Goal: Task Accomplishment & Management: Manage account settings

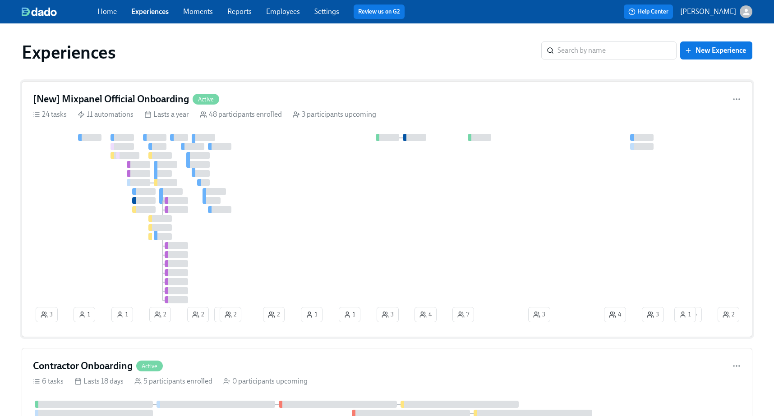
click at [256, 94] on div "[New] Mixpanel Official Onboarding Active" at bounding box center [387, 99] width 708 height 14
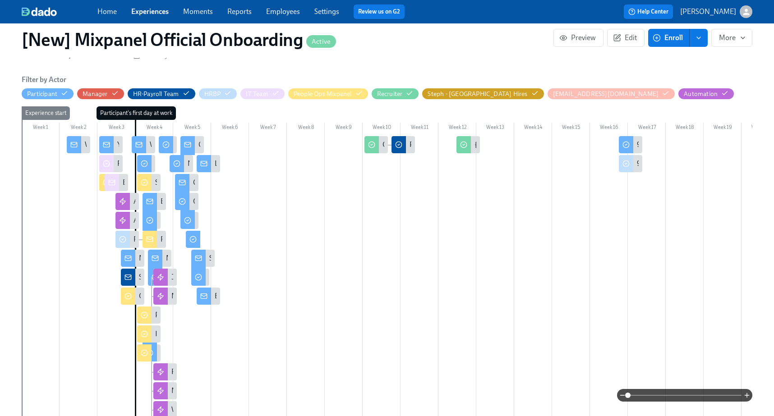
scroll to position [321, 0]
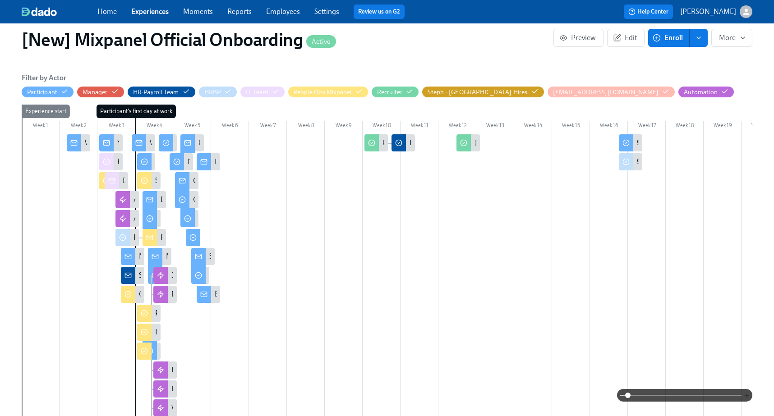
click at [746, 392] on icon "button" at bounding box center [746, 395] width 7 height 7
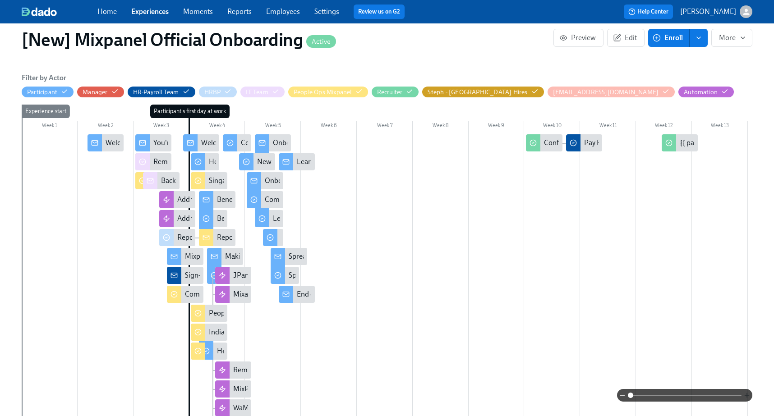
click at [746, 392] on icon "button" at bounding box center [746, 395] width 7 height 7
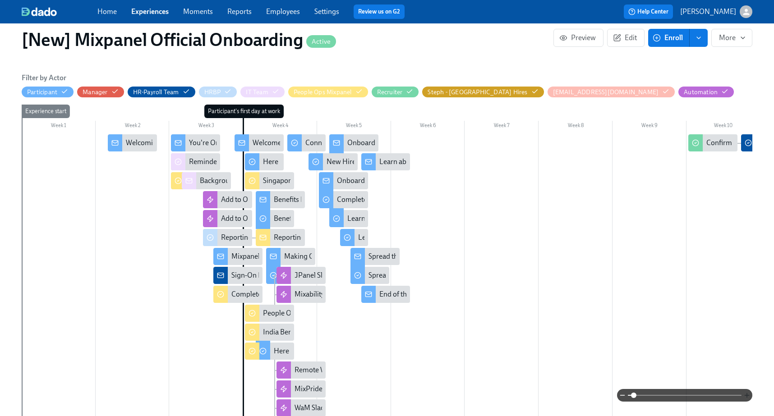
click at [746, 392] on icon "button" at bounding box center [746, 395] width 7 height 7
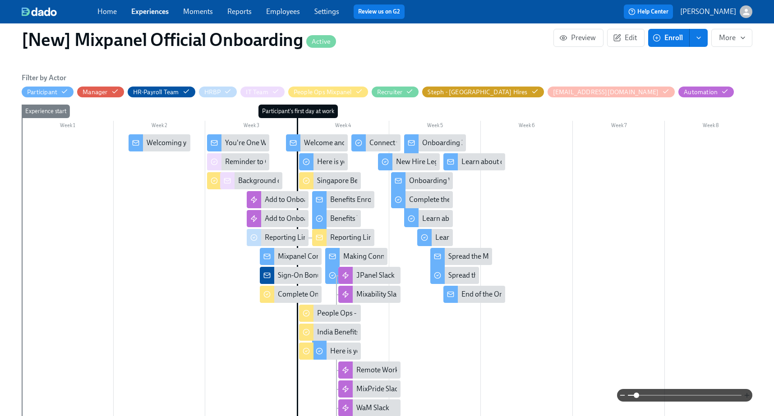
click at [746, 392] on icon "button" at bounding box center [746, 395] width 7 height 7
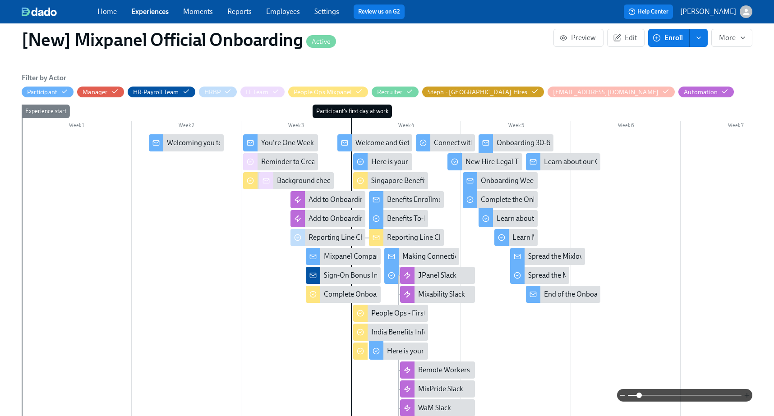
click at [746, 392] on icon "button" at bounding box center [746, 395] width 7 height 7
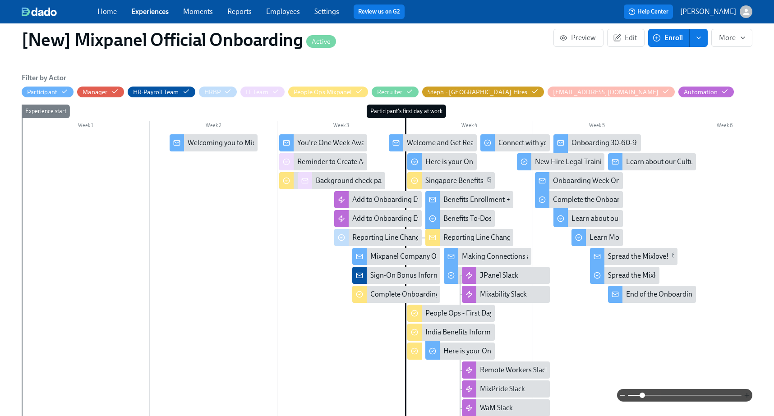
click at [746, 392] on icon "button" at bounding box center [746, 395] width 7 height 7
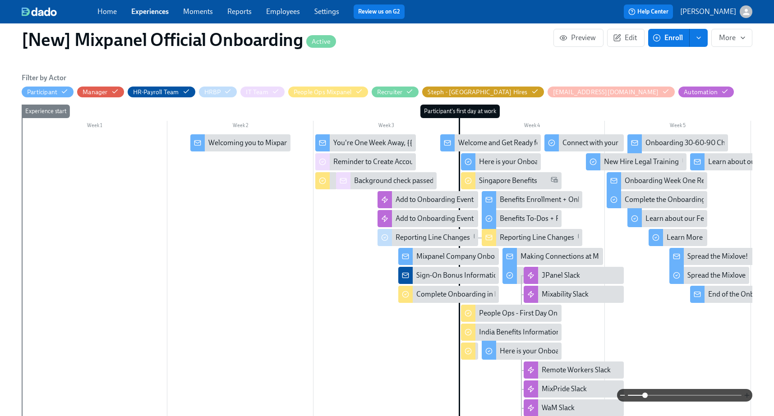
click at [746, 392] on icon "button" at bounding box center [746, 395] width 7 height 7
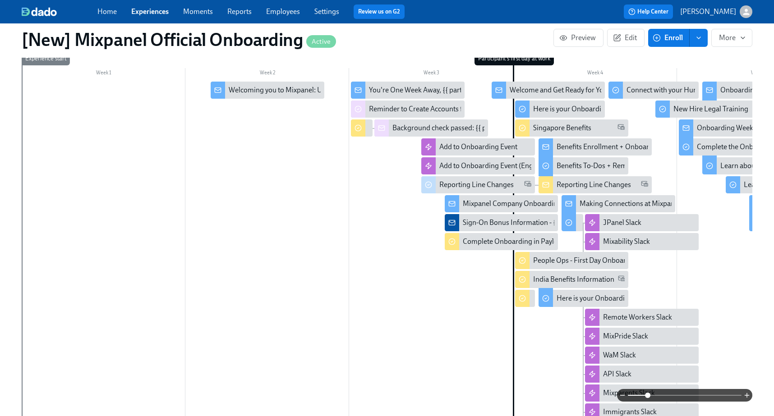
scroll to position [375, 0]
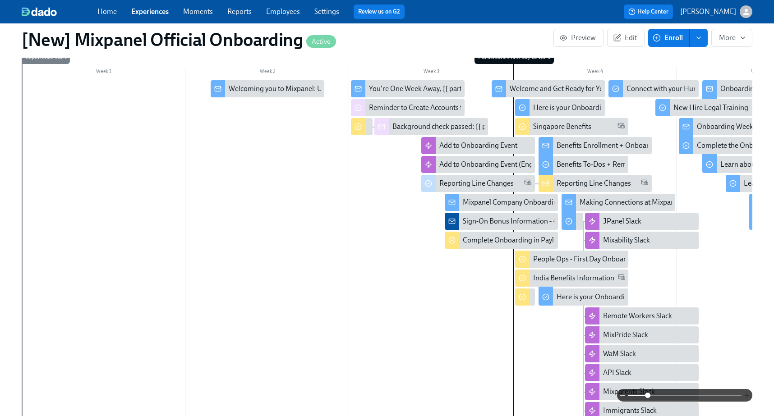
click at [745, 393] on icon "button" at bounding box center [746, 395] width 7 height 7
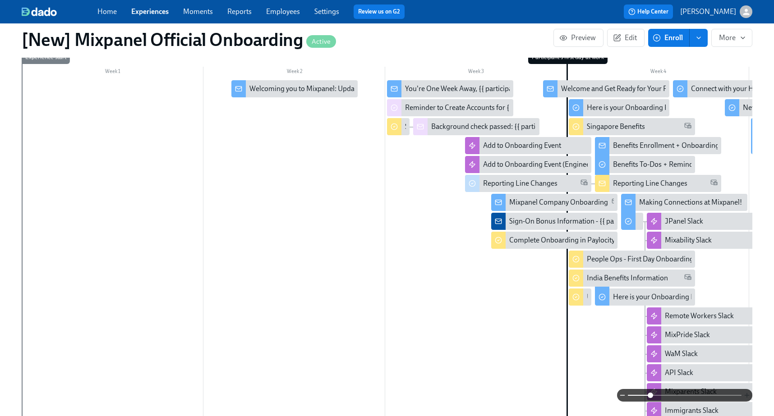
click at [745, 393] on icon "button" at bounding box center [746, 395] width 7 height 7
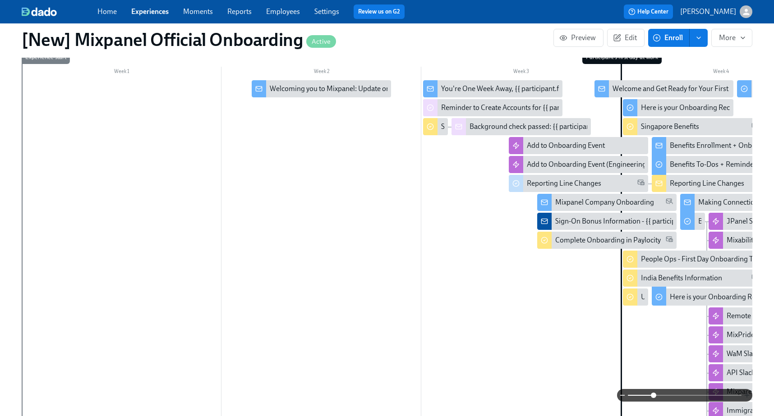
click at [745, 393] on icon "button" at bounding box center [746, 395] width 7 height 7
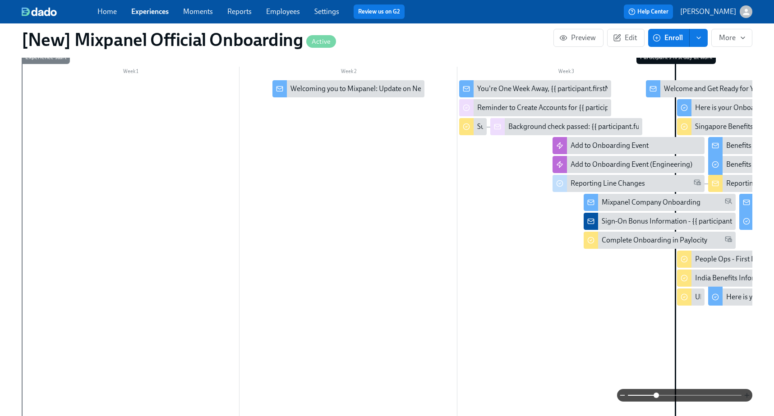
click at [745, 393] on icon "button" at bounding box center [746, 395] width 7 height 7
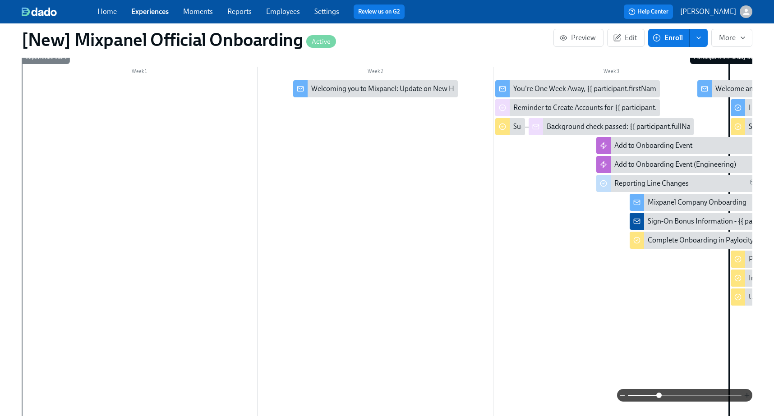
click at [745, 393] on icon "button" at bounding box center [746, 395] width 7 height 7
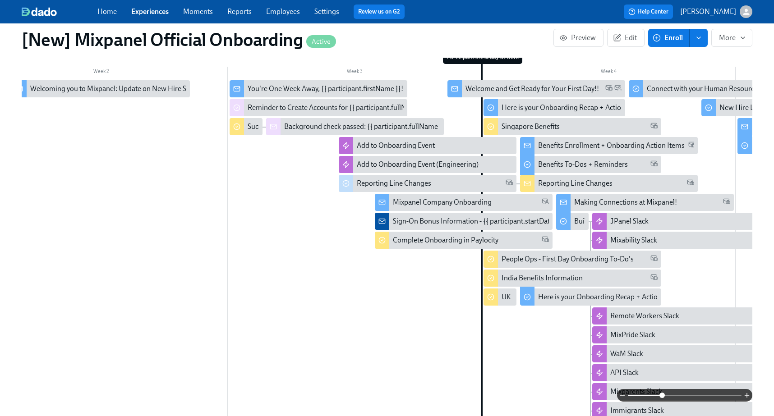
scroll to position [0, 324]
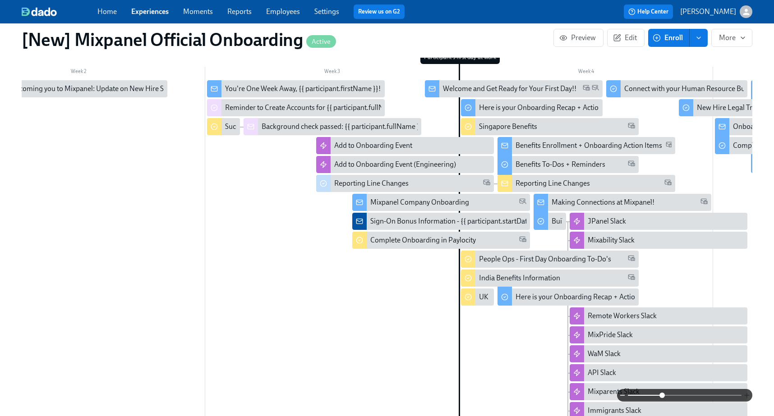
click at [747, 395] on icon "button" at bounding box center [746, 395] width 4 height 0
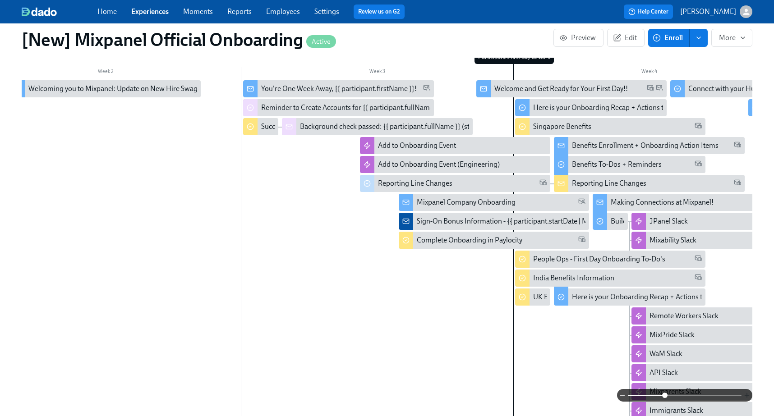
click at [747, 395] on icon "button" at bounding box center [746, 395] width 4 height 0
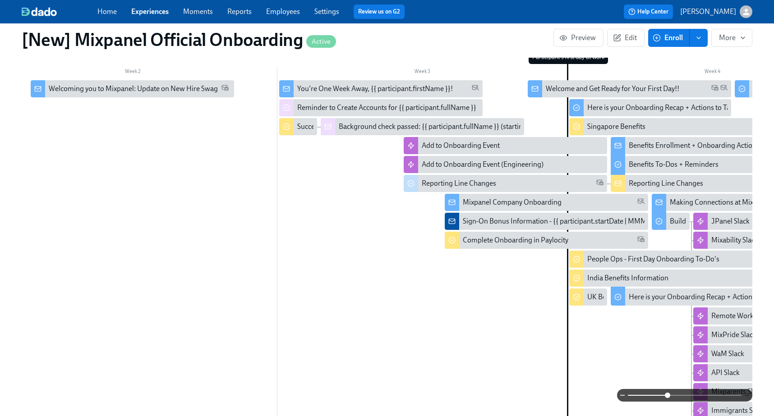
click at [746, 395] on icon "button" at bounding box center [746, 395] width 4 height 0
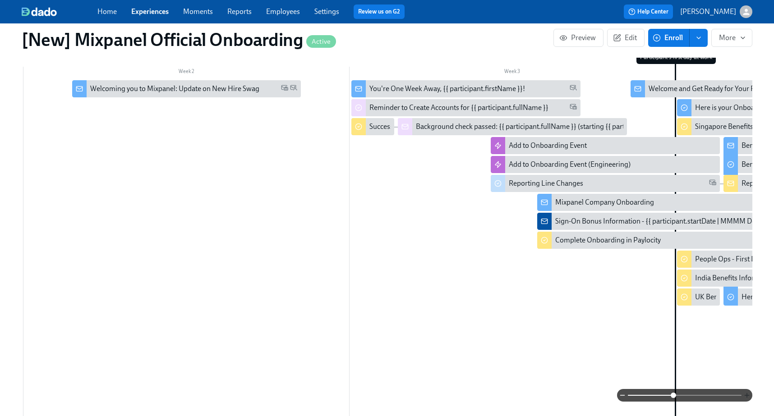
click at [746, 395] on icon "button" at bounding box center [746, 395] width 4 height 0
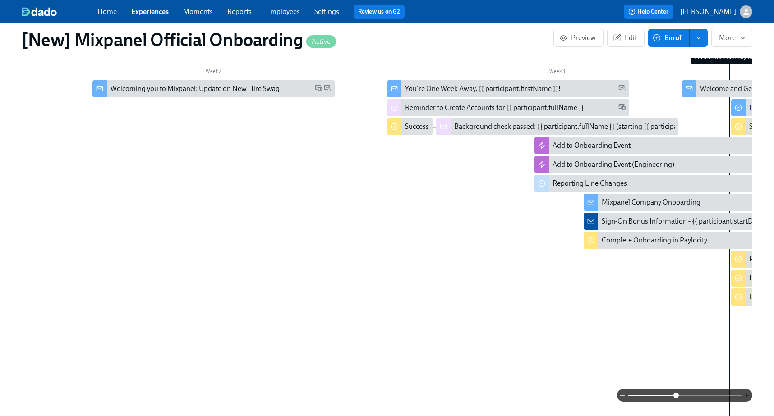
click at [746, 395] on icon "button" at bounding box center [746, 395] width 4 height 0
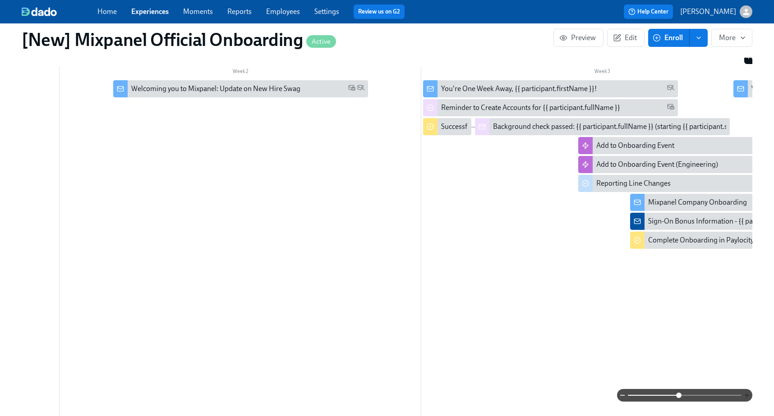
click at [746, 395] on icon "button" at bounding box center [746, 395] width 4 height 0
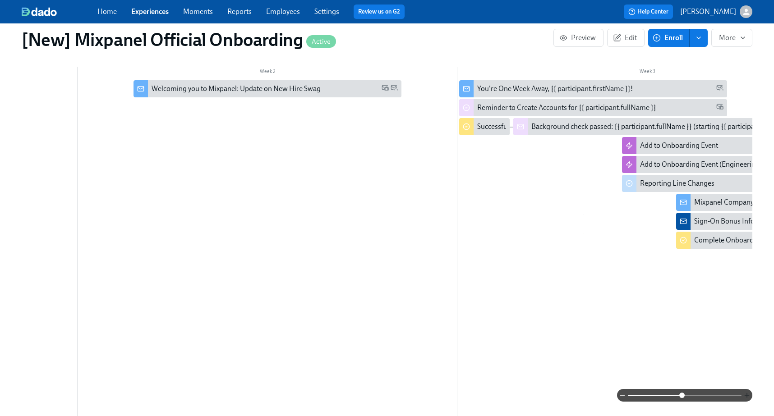
click at [746, 395] on icon "button" at bounding box center [746, 395] width 4 height 0
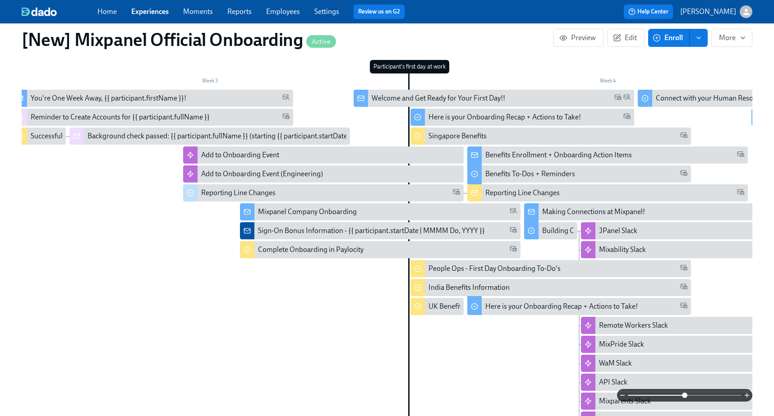
scroll to position [0, 807]
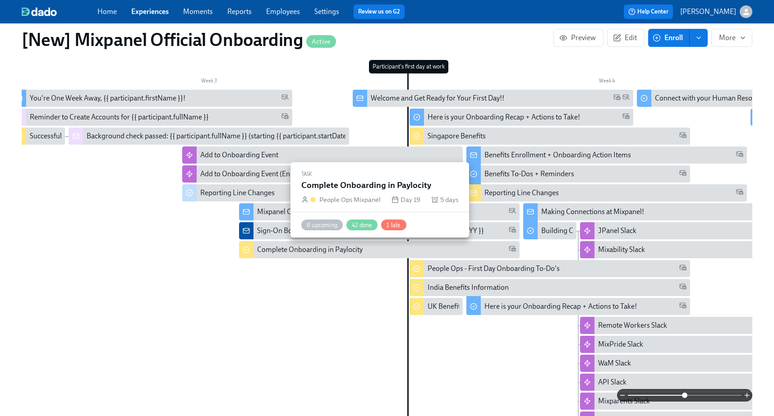
click at [295, 252] on div "Complete Onboarding in Paylocity" at bounding box center [309, 250] width 105 height 10
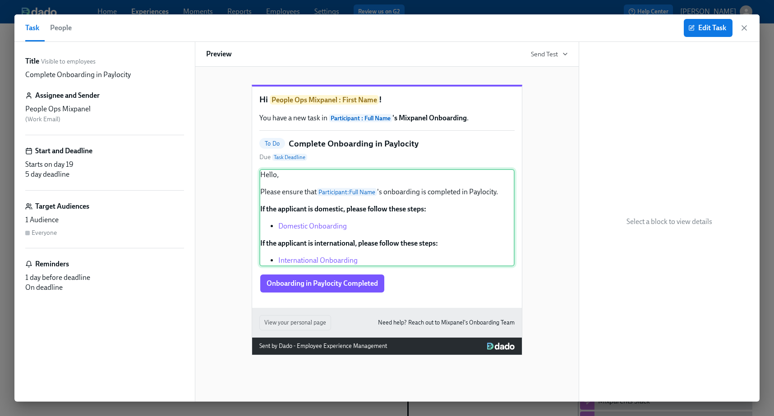
click at [319, 237] on div "Hello, Please ensure that Participant : Full Name 's onboarding is completed in…" at bounding box center [386, 217] width 255 height 97
click at [700, 30] on span "Edit Task" at bounding box center [708, 27] width 36 height 9
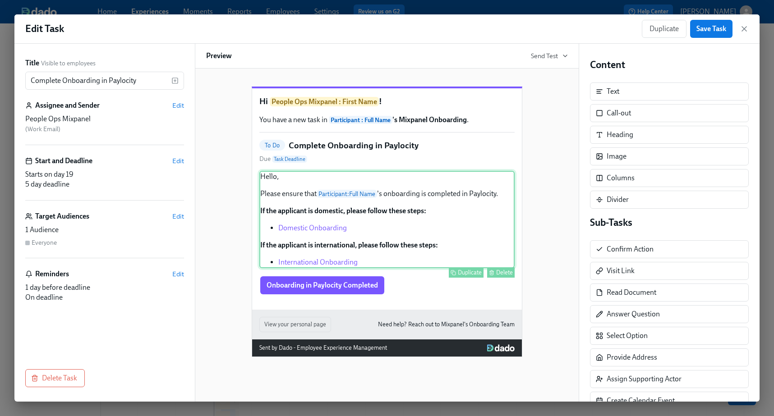
click at [457, 233] on div "Hello, Please ensure that Participant : Full Name 's onboarding is completed in…" at bounding box center [386, 219] width 255 height 97
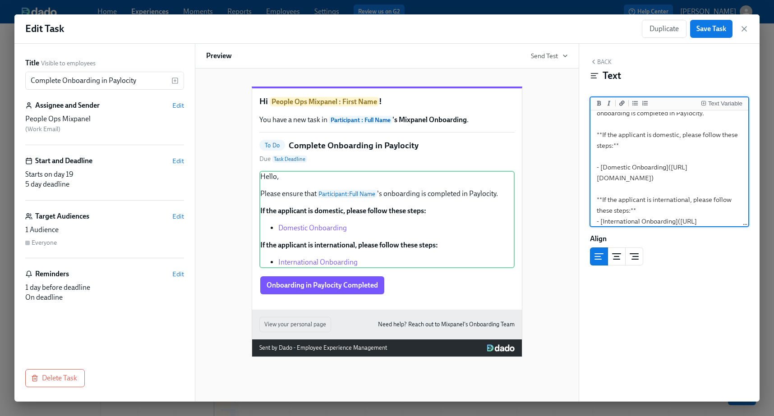
scroll to position [42, 0]
drag, startPoint x: 656, startPoint y: 199, endPoint x: 600, endPoint y: 179, distance: 59.7
click at [600, 179] on textarea "Hello, Please ensure that {{ participant.fullName }}'s onboarding is completed …" at bounding box center [669, 155] width 154 height 171
click at [744, 27] on icon "button" at bounding box center [744, 29] width 5 height 5
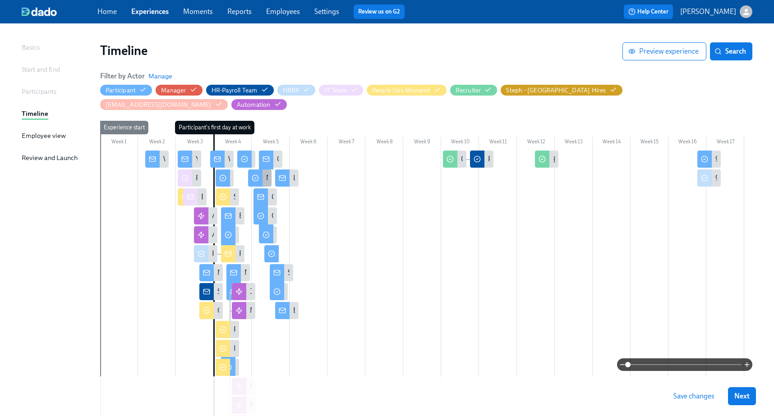
scroll to position [53, 0]
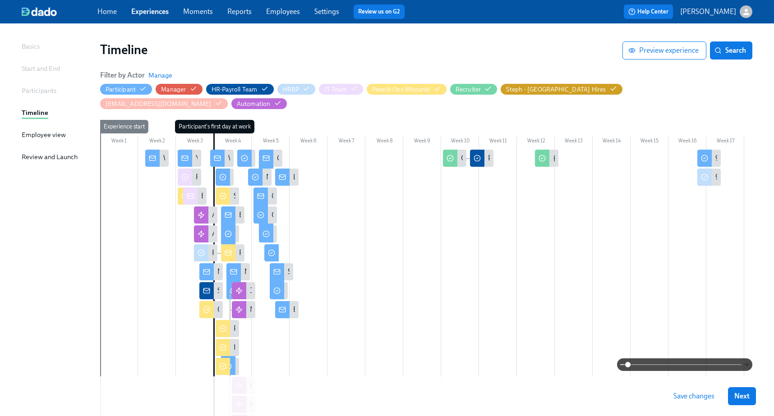
click at [747, 365] on icon "button" at bounding box center [746, 364] width 7 height 7
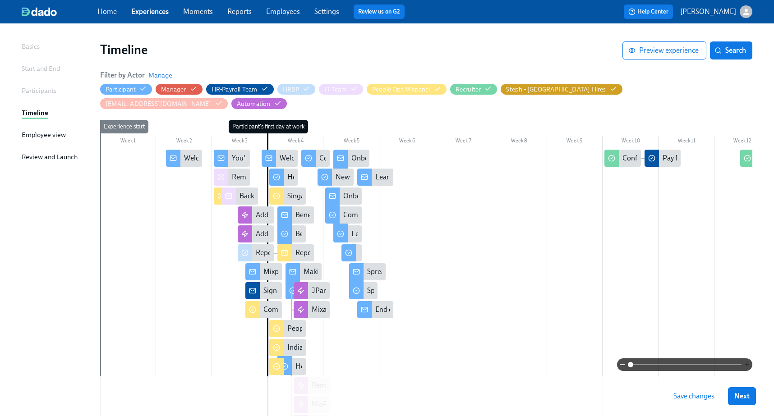
click at [747, 365] on icon "button" at bounding box center [746, 365] width 4 height 0
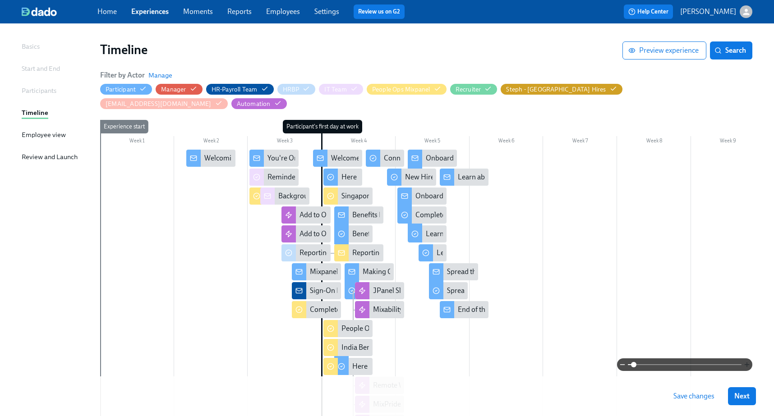
click at [747, 365] on icon "button" at bounding box center [746, 365] width 4 height 0
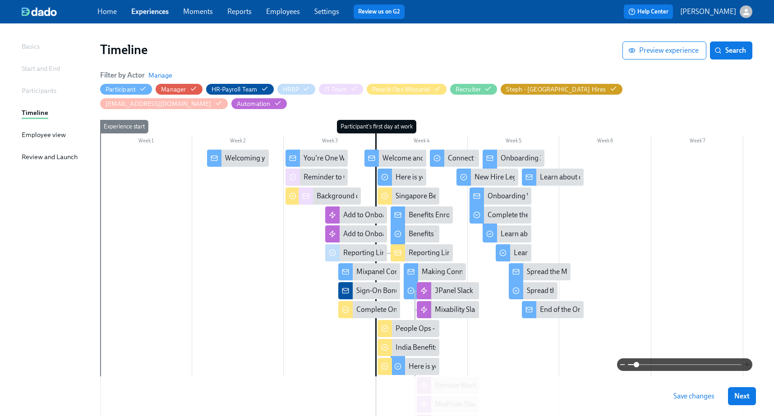
click at [747, 365] on icon "button" at bounding box center [746, 365] width 4 height 0
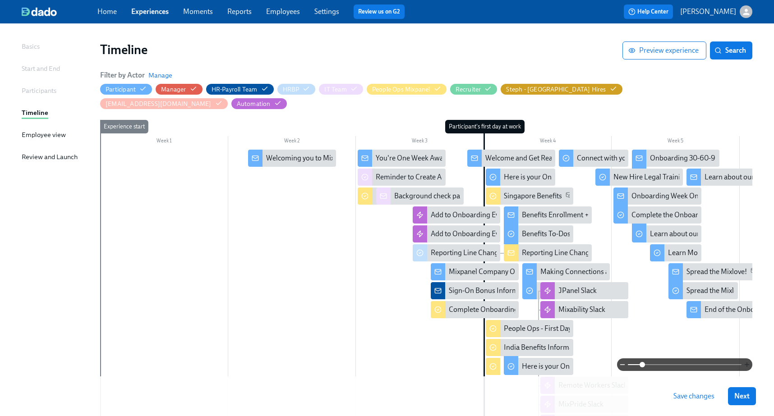
click at [747, 365] on icon "button" at bounding box center [746, 365] width 4 height 0
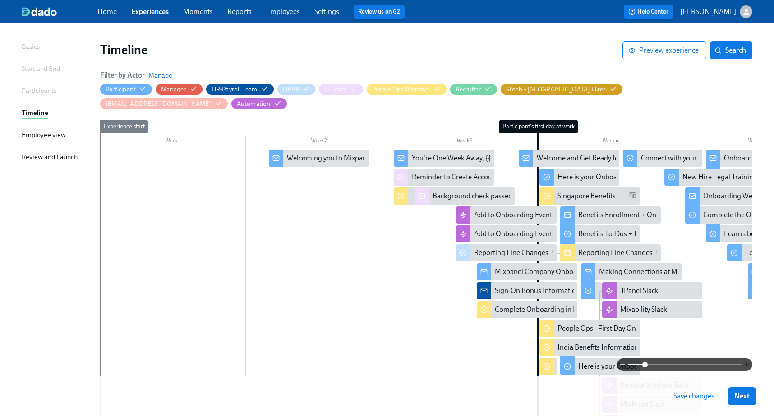
click at [747, 365] on icon "button" at bounding box center [746, 365] width 4 height 0
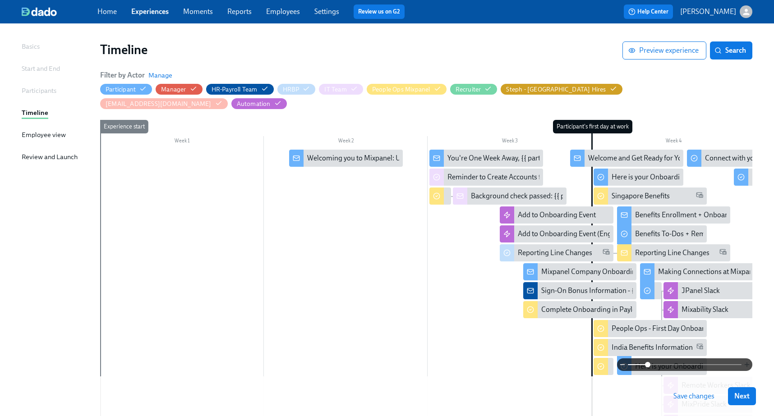
click at [747, 365] on icon "button" at bounding box center [746, 365] width 4 height 0
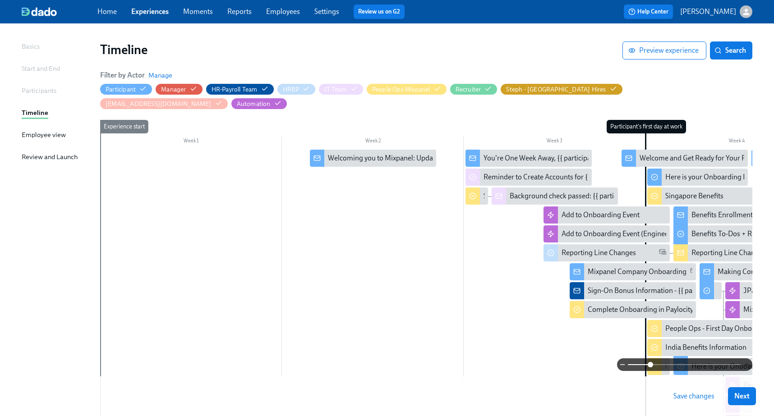
click at [747, 365] on icon "button" at bounding box center [746, 365] width 4 height 0
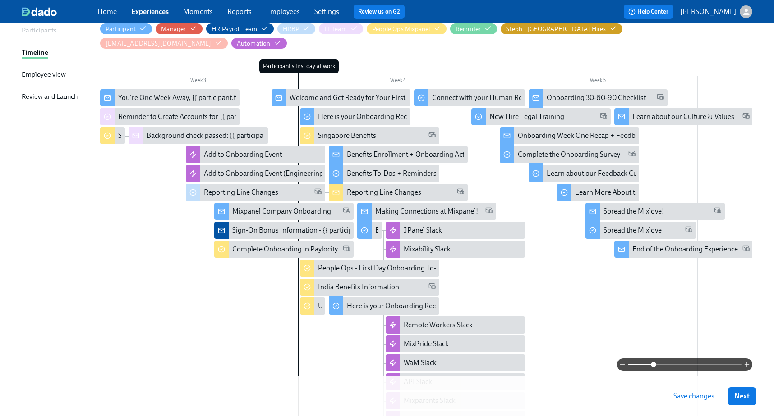
scroll to position [112, 0]
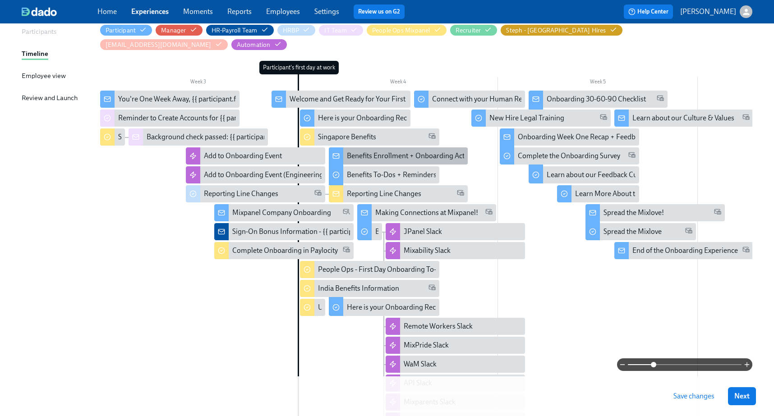
click at [371, 147] on div "Benefits Enrollment + Onboarding Action Items" at bounding box center [398, 155] width 139 height 17
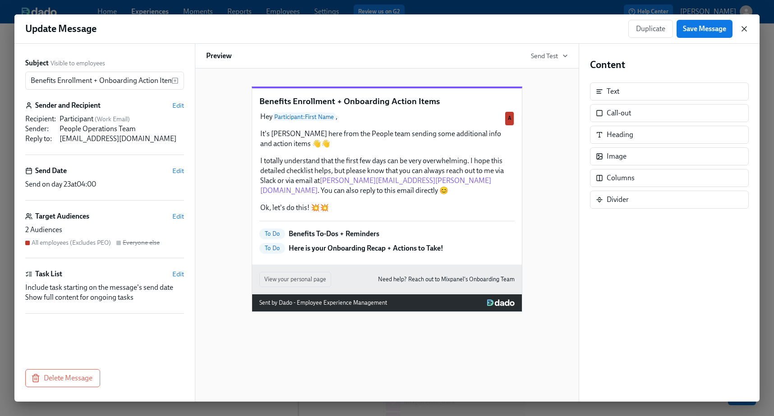
click at [747, 28] on icon "button" at bounding box center [743, 28] width 9 height 9
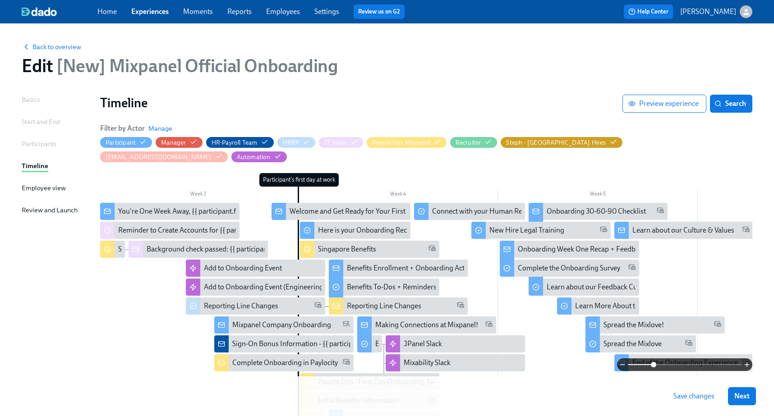
click at [697, 390] on button "Save changes" at bounding box center [694, 396] width 54 height 18
click at [156, 13] on link "Experiences" at bounding box center [149, 11] width 37 height 9
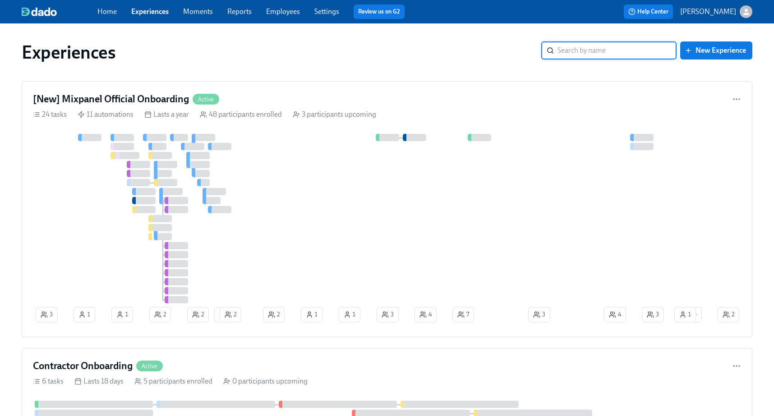
click at [563, 53] on input "search" at bounding box center [616, 50] width 119 height 18
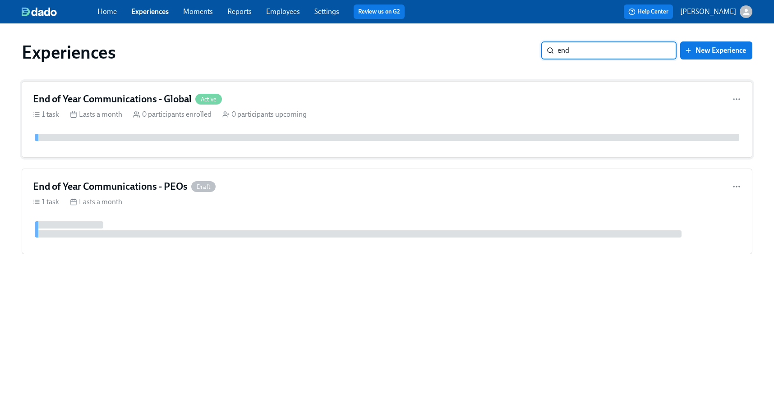
type input "end"
click at [374, 108] on div "End of Year Communications - Global Active 1 task Lasts a month 0 participants …" at bounding box center [387, 119] width 730 height 77
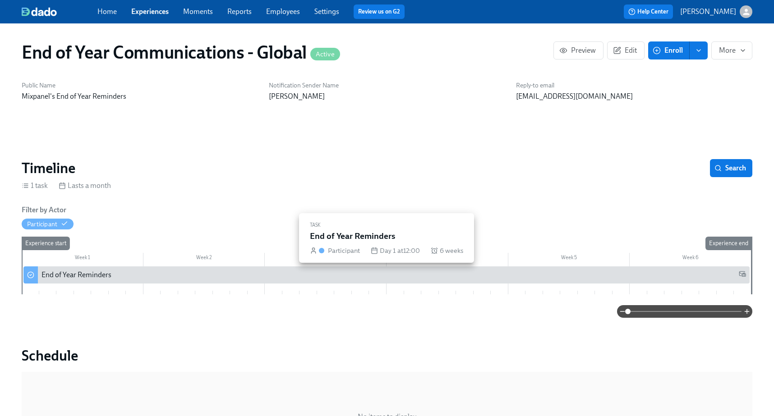
click at [217, 279] on div "End of Year Reminders" at bounding box center [393, 275] width 704 height 10
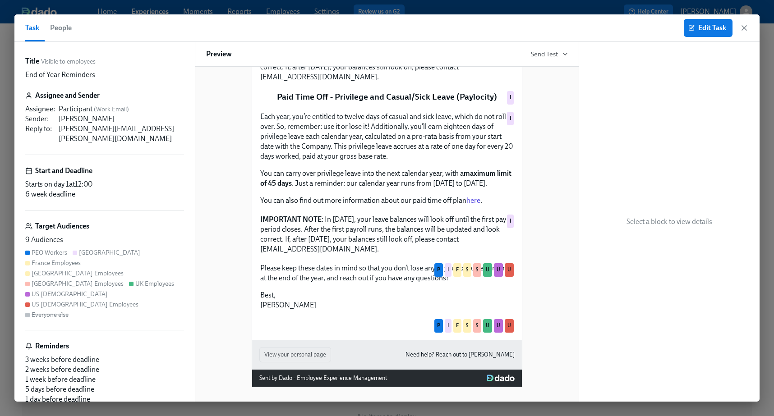
scroll to position [1372, 0]
click at [745, 31] on icon "button" at bounding box center [743, 27] width 9 height 9
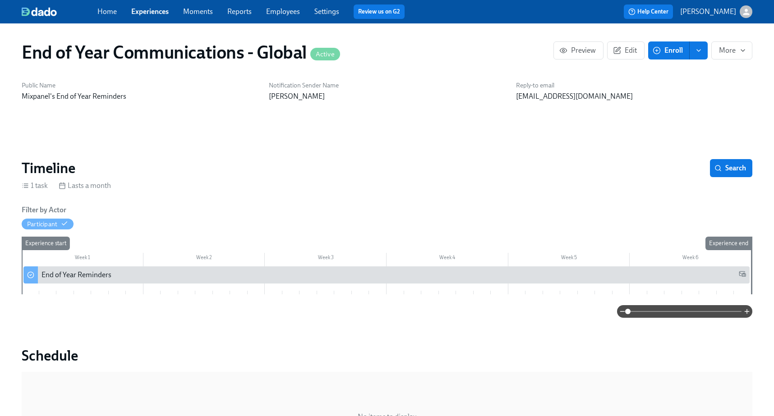
click at [117, 13] on div "Home Experiences Moments Reports Employees Settings Review us on G2" at bounding box center [260, 12] width 327 height 14
click at [108, 13] on link "Home" at bounding box center [106, 11] width 19 height 9
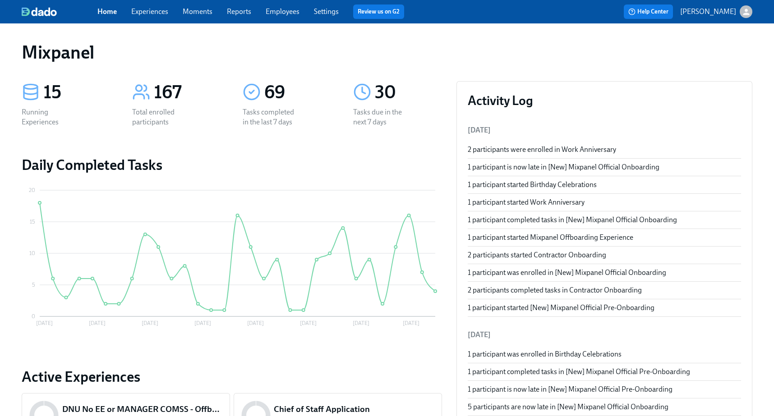
click at [147, 14] on link "Experiences" at bounding box center [149, 11] width 37 height 9
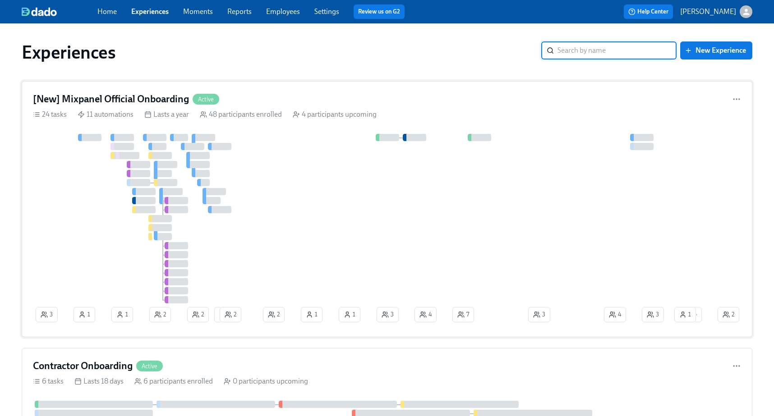
click at [247, 88] on div "[New] Mixpanel Official Onboarding Active 24 tasks 11 automations Lasts a year …" at bounding box center [387, 209] width 730 height 256
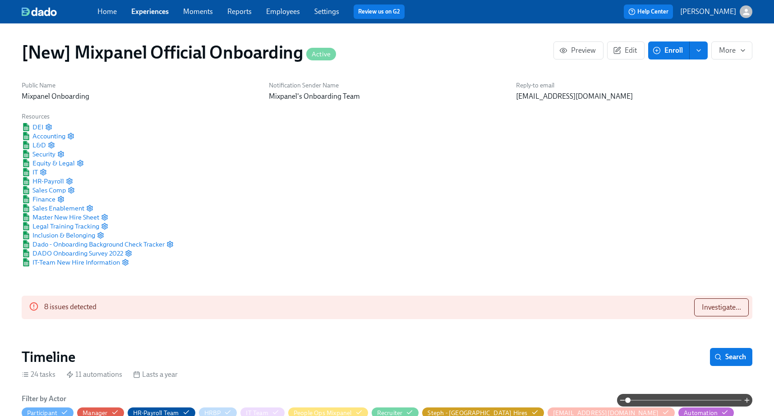
scroll to position [0, 14953]
click at [41, 147] on span "L&D" at bounding box center [34, 145] width 24 height 9
click at [49, 151] on span "Security" at bounding box center [39, 154] width 34 height 9
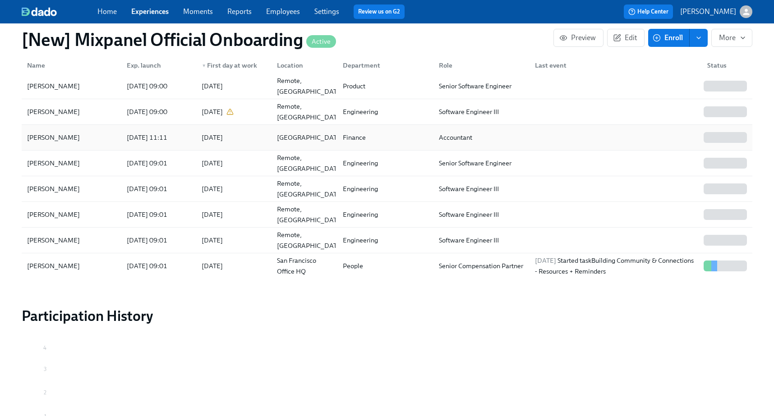
scroll to position [105, 0]
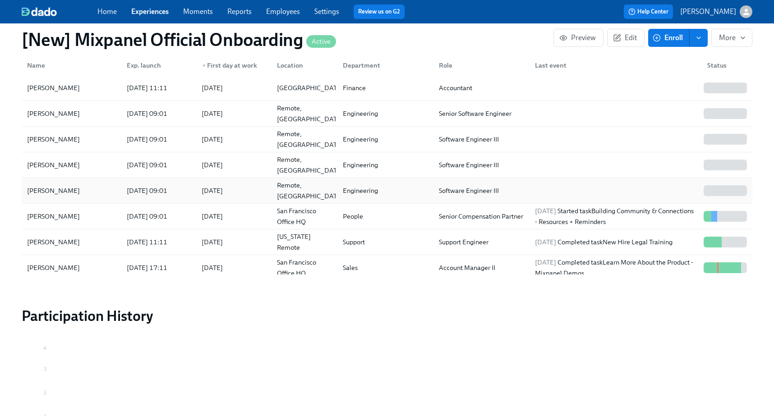
click at [100, 184] on div "[PERSON_NAME]" at bounding box center [71, 191] width 96 height 18
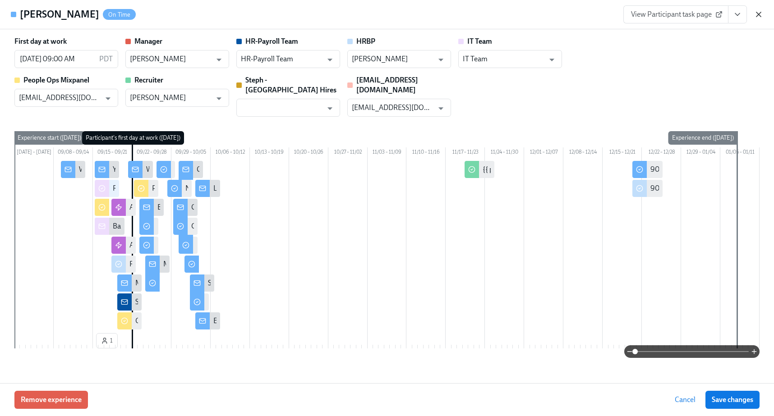
click at [758, 13] on icon "button" at bounding box center [758, 14] width 9 height 9
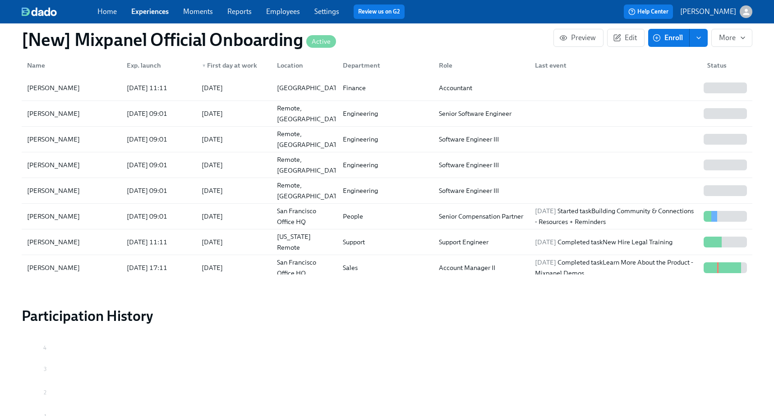
click at [288, 12] on link "Employees" at bounding box center [283, 11] width 34 height 9
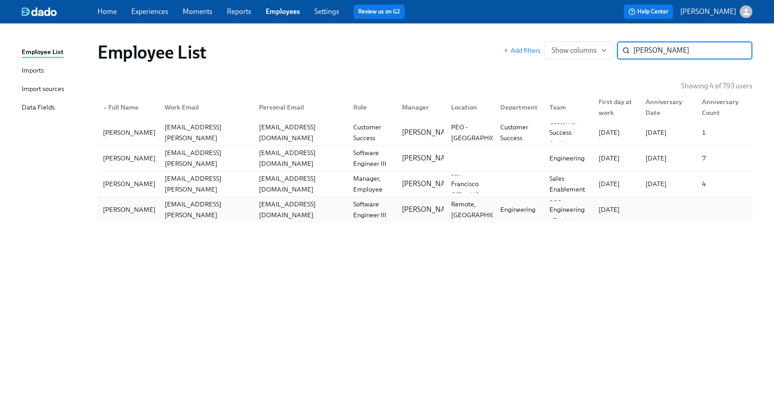
type input "[PERSON_NAME]"
click at [140, 207] on div "[PERSON_NAME]" at bounding box center [129, 209] width 60 height 11
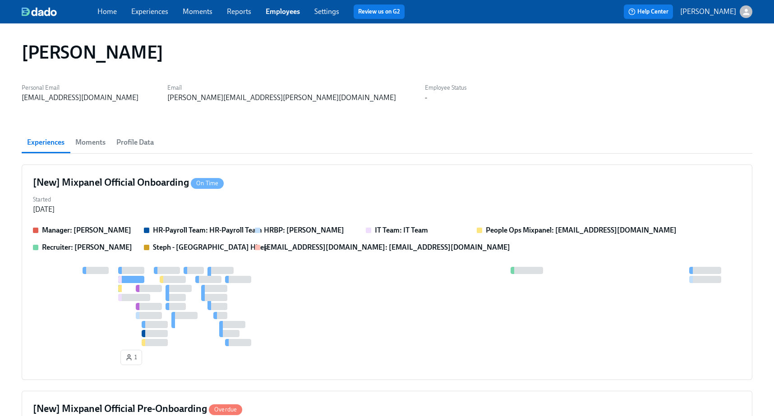
click at [143, 141] on span "Profile Data" at bounding box center [134, 142] width 37 height 13
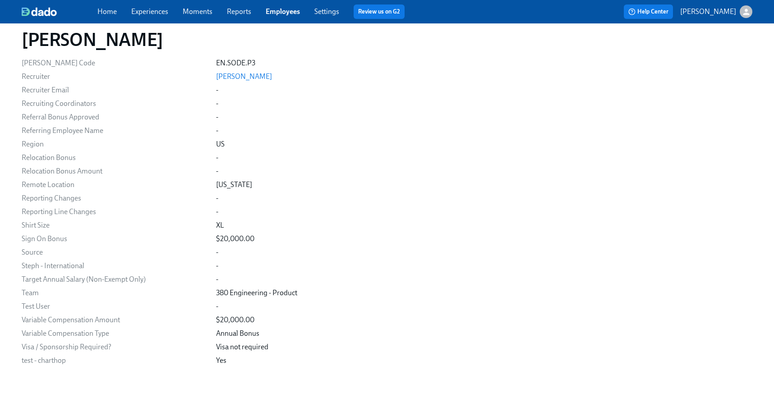
scroll to position [2229, 0]
drag, startPoint x: 224, startPoint y: 225, endPoint x: 204, endPoint y: 225, distance: 20.3
click at [0, 0] on div "Shirt Size XL" at bounding box center [0, 0] width 0 height 0
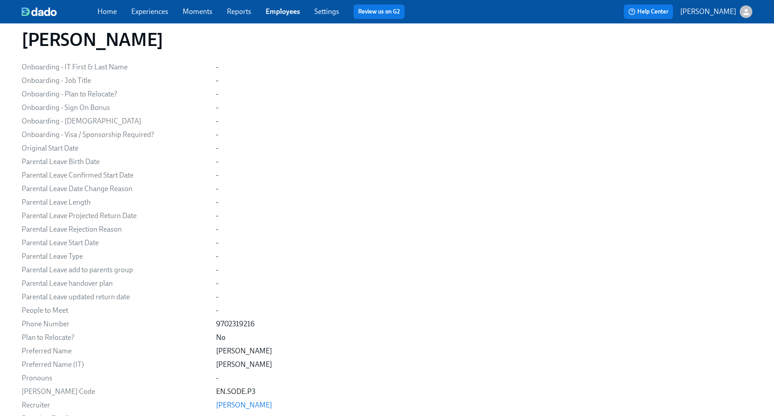
scroll to position [1675, 0]
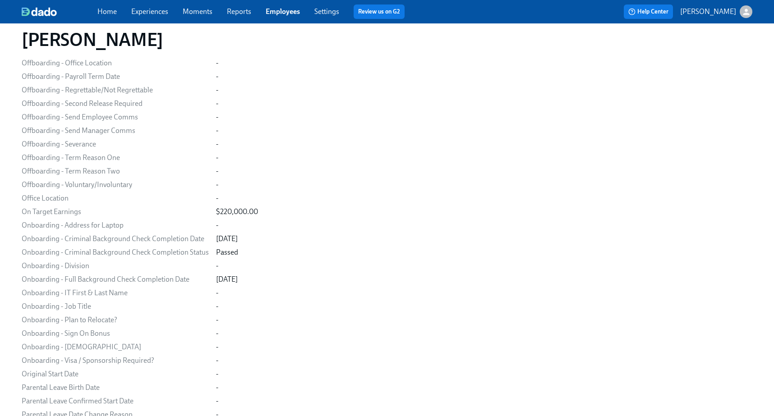
click at [156, 10] on link "Experiences" at bounding box center [149, 11] width 37 height 9
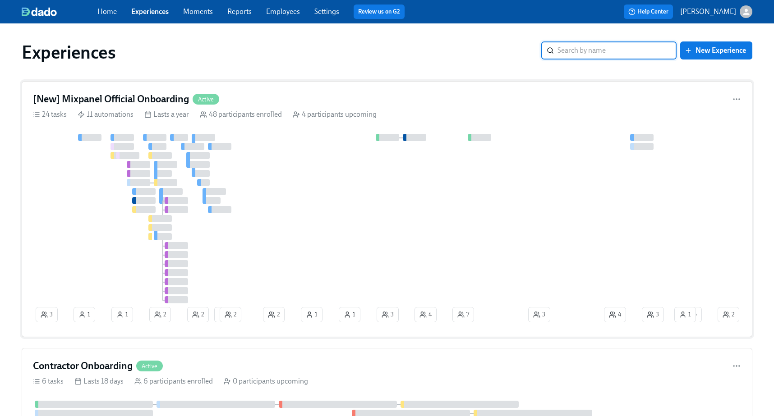
click at [138, 97] on h4 "[New] Mixpanel Official Onboarding" at bounding box center [111, 99] width 156 height 14
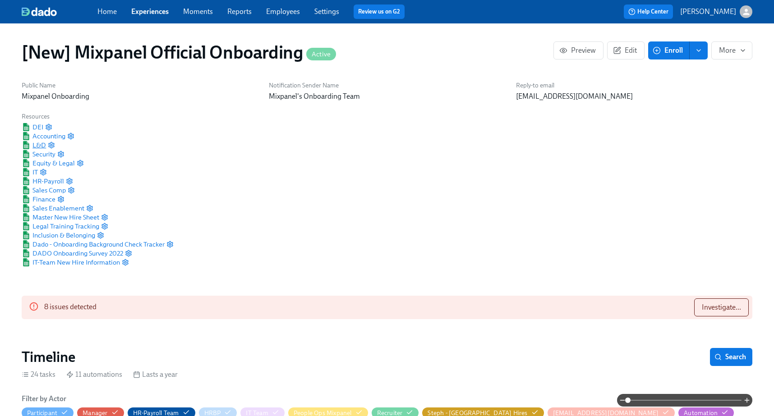
scroll to position [0, 14782]
click at [40, 146] on span "L&D" at bounding box center [34, 145] width 24 height 9
